Goal: Find specific page/section: Find specific page/section

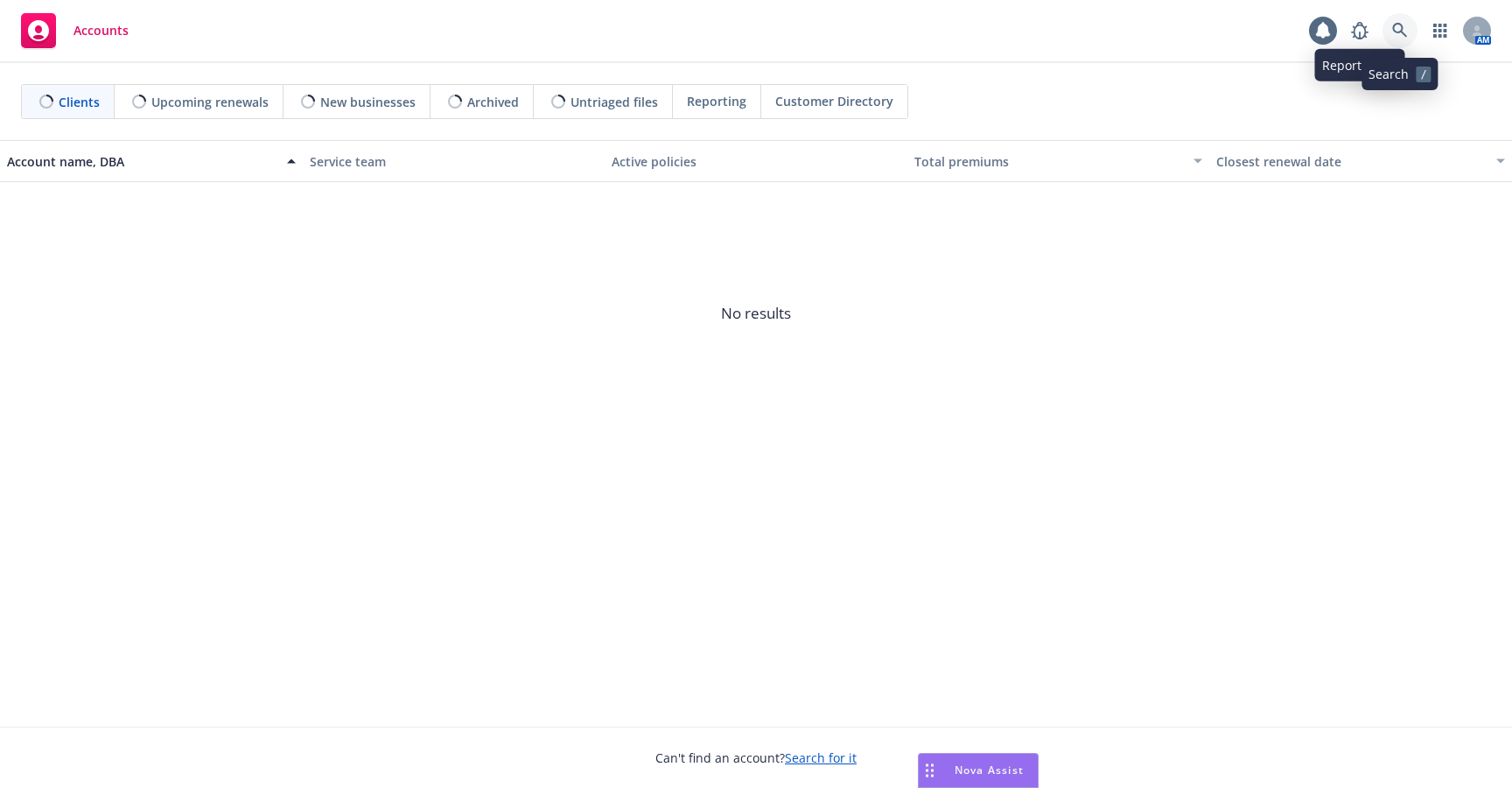
click at [1391, 24] on link at bounding box center [1400, 30] width 35 height 35
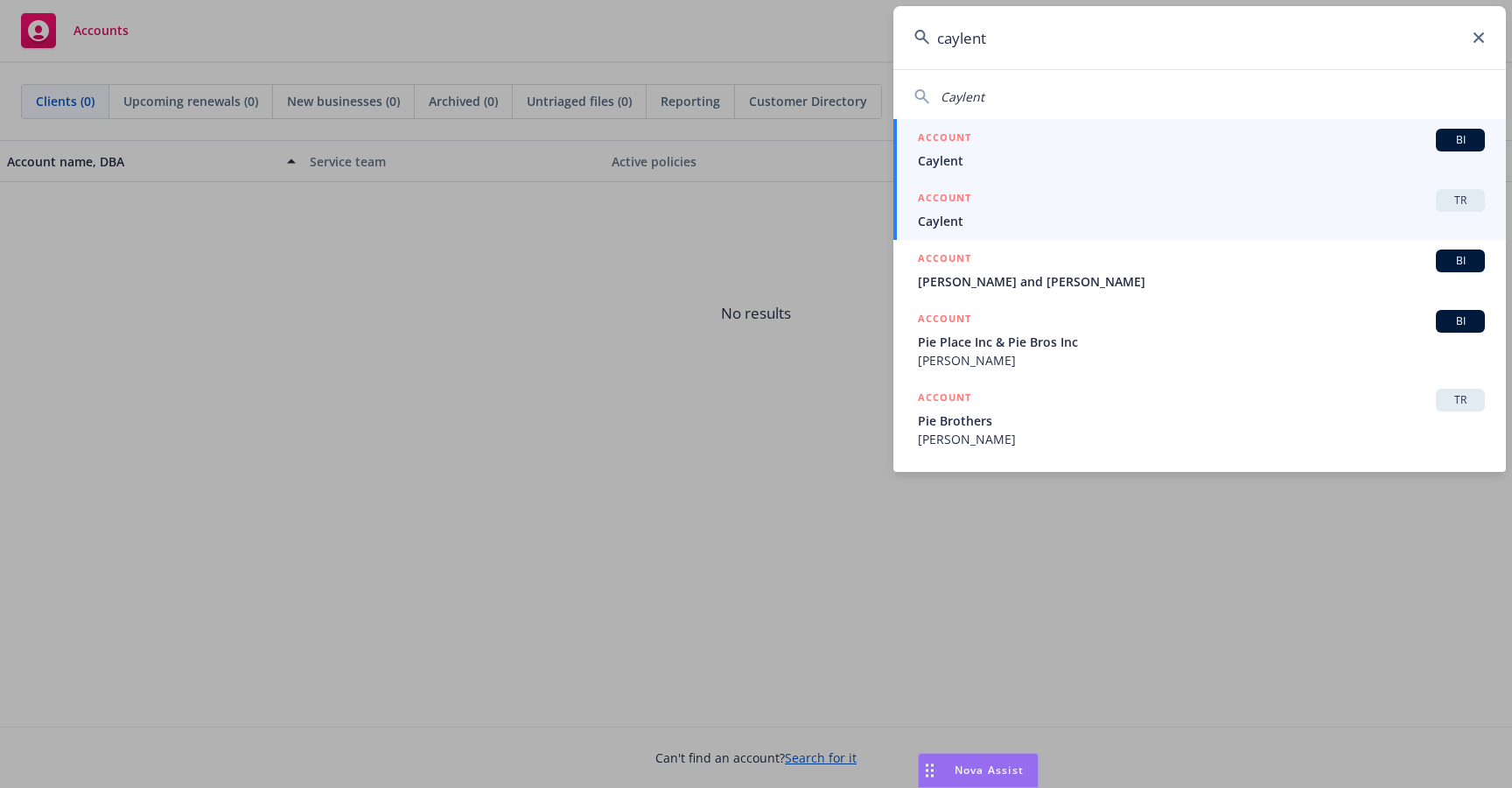
type input "caylent"
click at [1281, 212] on span "Caylent" at bounding box center [1201, 220] width 567 height 18
